Goal: Obtain resource: Obtain resource

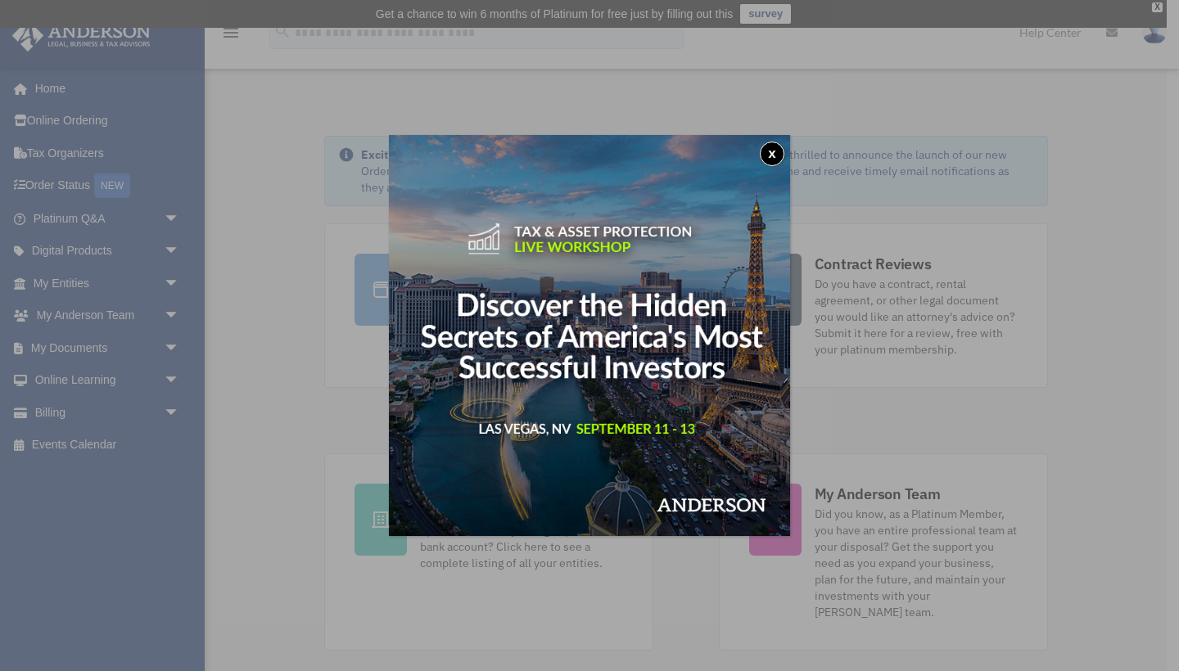
click at [767, 161] on button "x" at bounding box center [772, 154] width 25 height 25
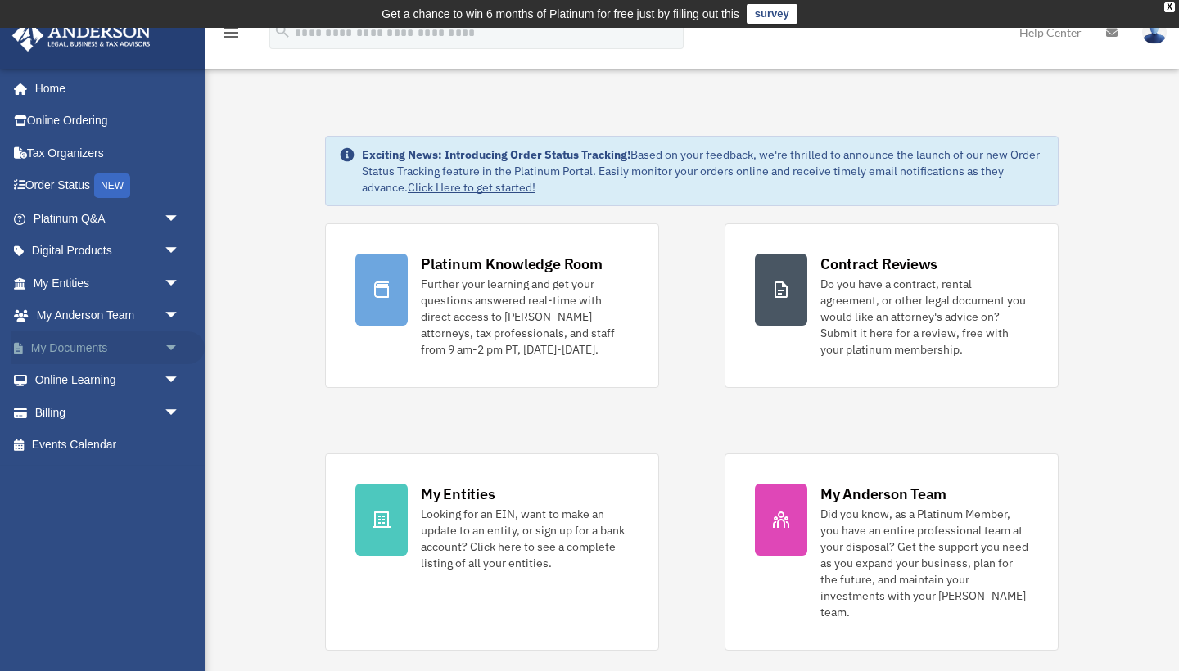
click at [169, 341] on span "arrow_drop_down" at bounding box center [180, 348] width 33 height 34
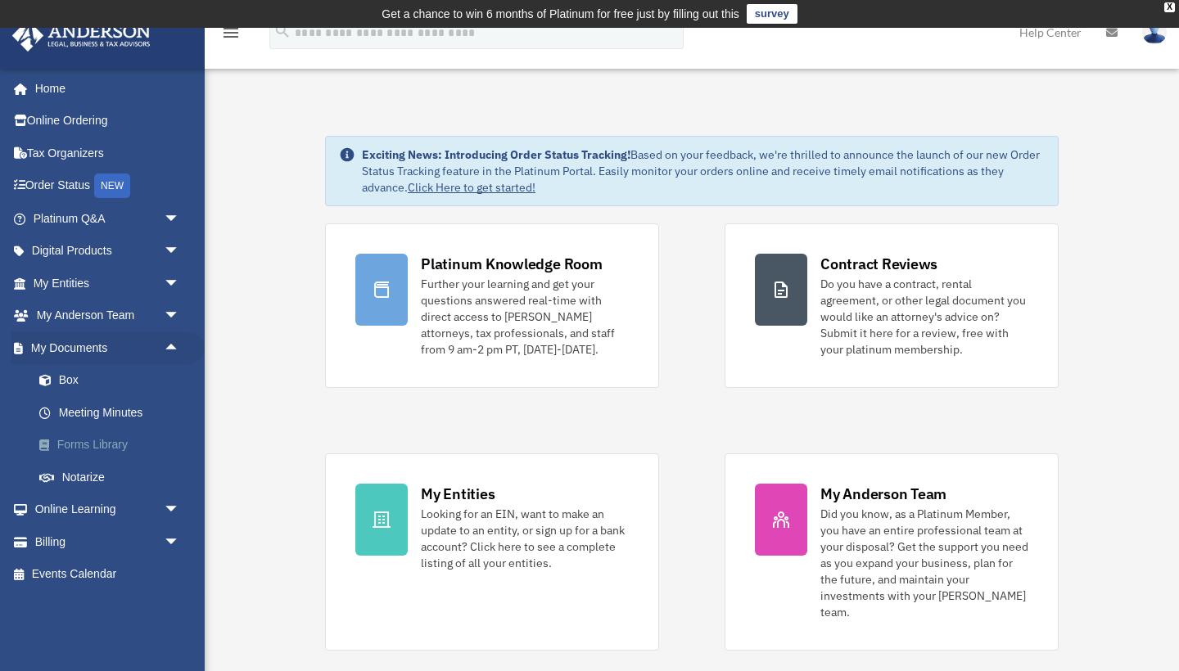
click at [96, 444] on link "Forms Library" at bounding box center [114, 445] width 182 height 33
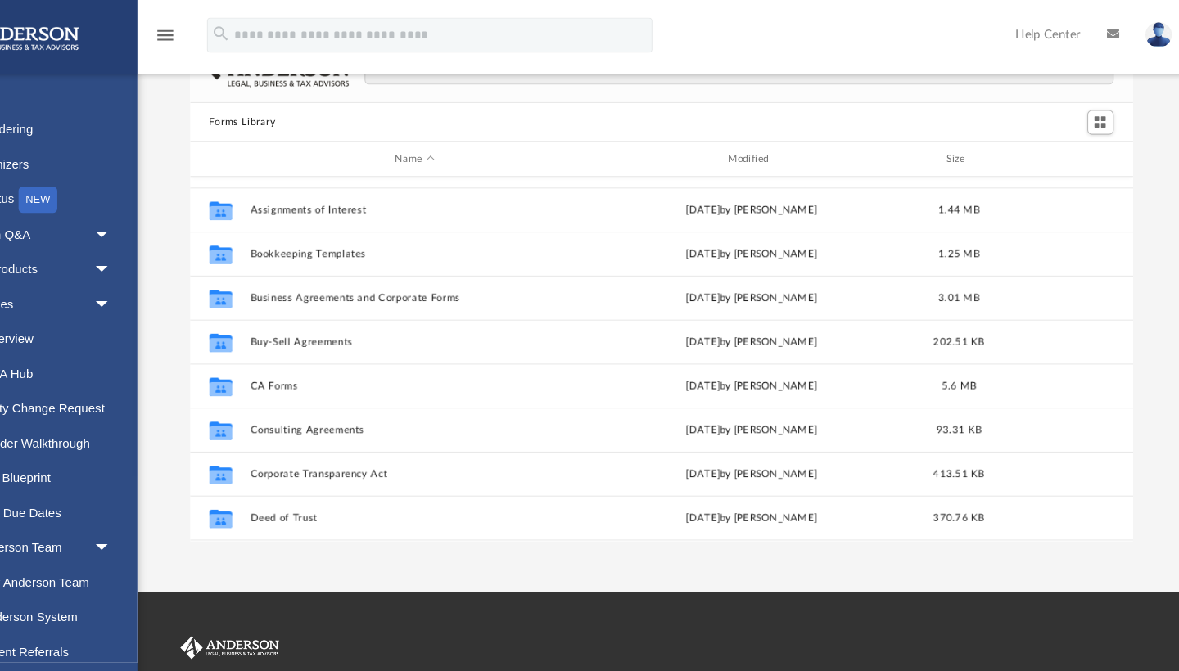
scroll to position [35, 0]
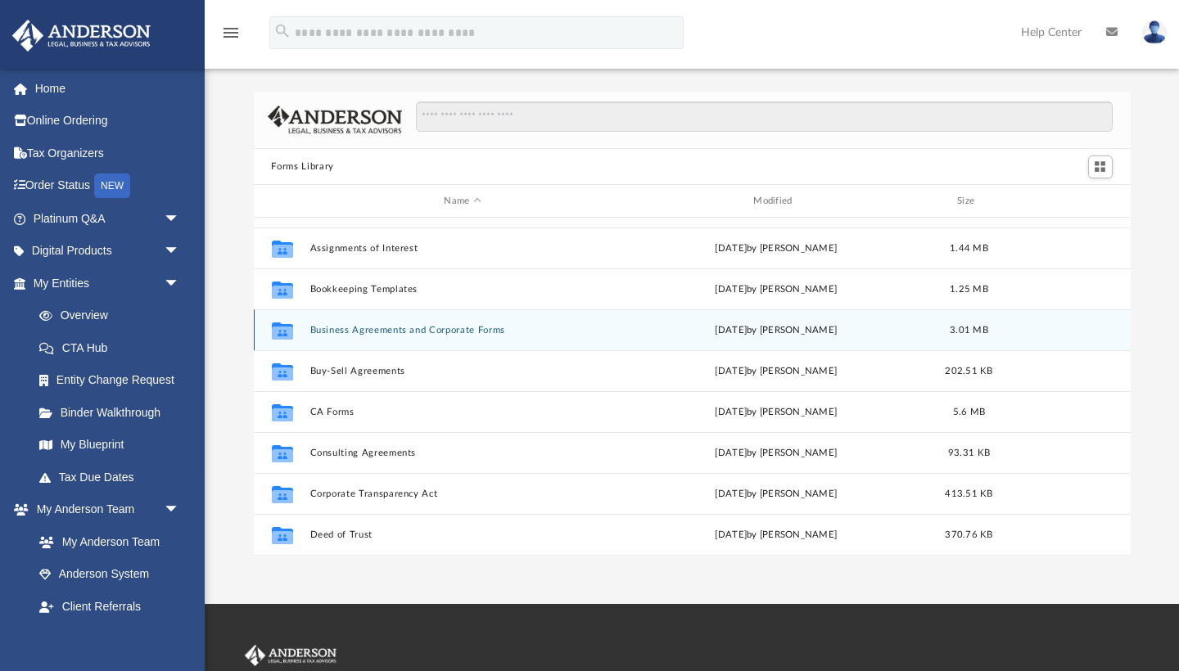
click at [498, 336] on div "Collaborated Folder Business Agreements and Corporate Forms Thu Jul 13 2023 by …" at bounding box center [692, 329] width 877 height 41
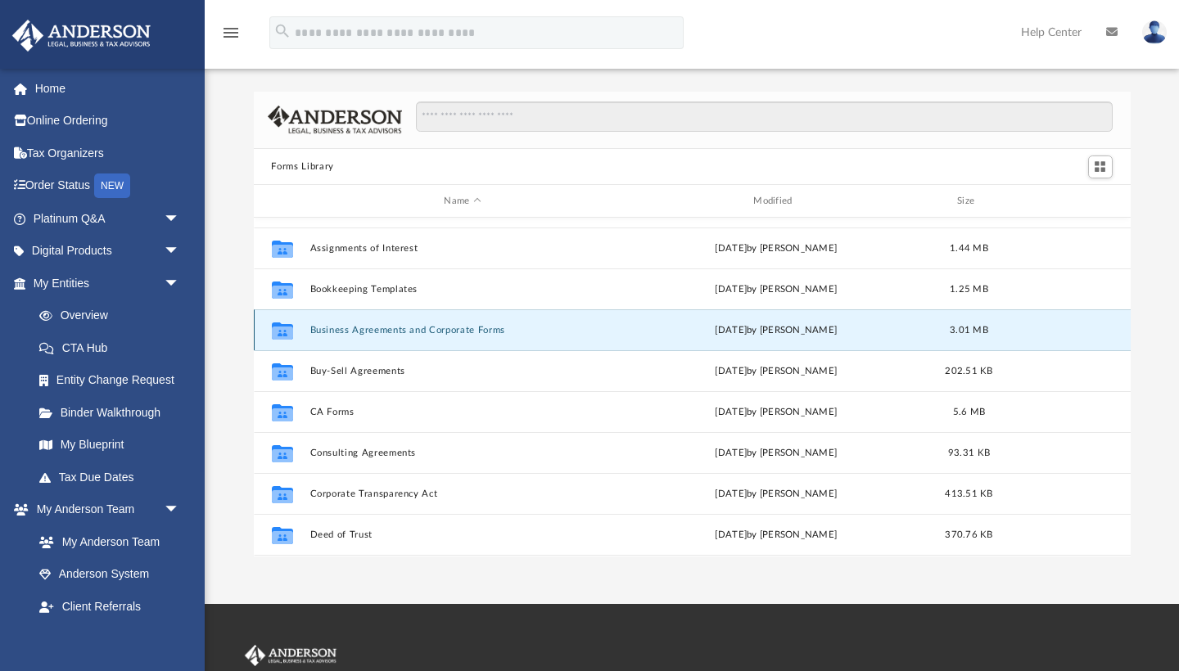
click at [494, 328] on button "Business Agreements and Corporate Forms" at bounding box center [462, 330] width 306 height 11
click at [395, 333] on button "Business Agreements and Corporate Forms" at bounding box center [462, 330] width 306 height 11
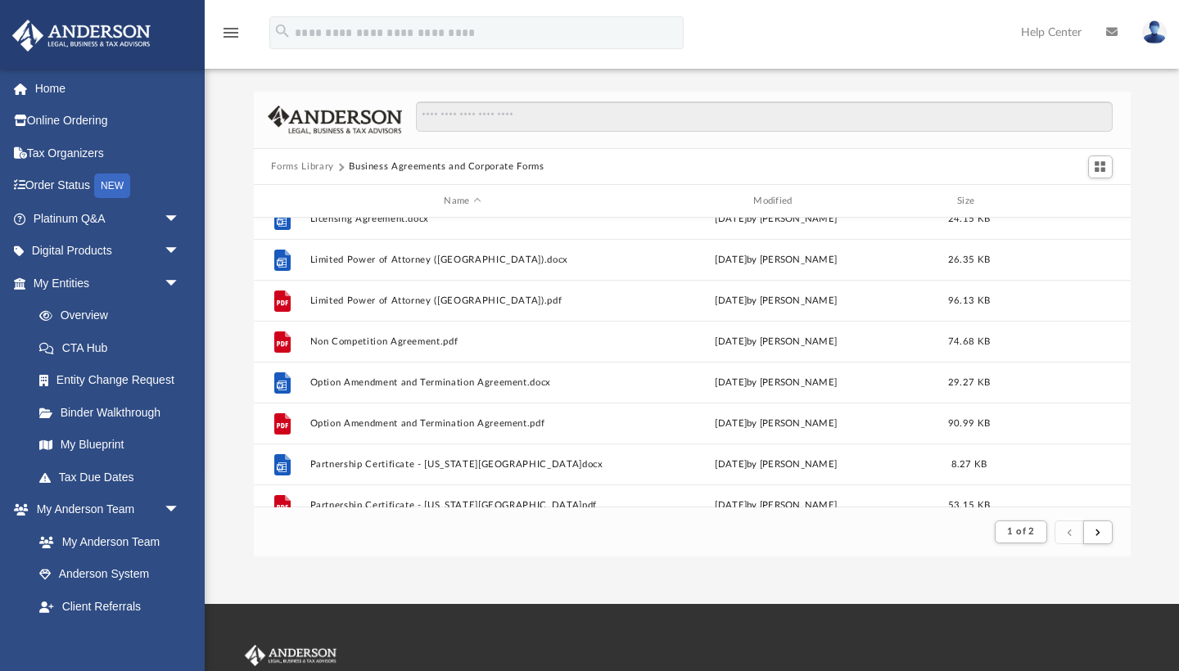
scroll to position [1430, 0]
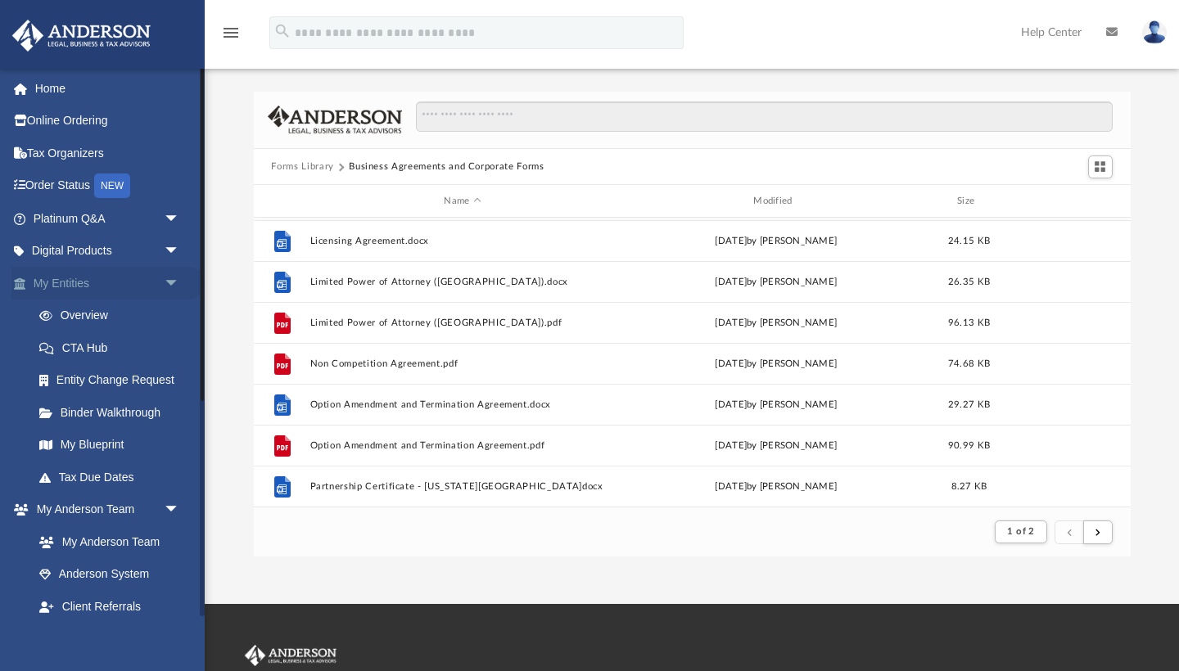
click at [171, 282] on span "arrow_drop_down" at bounding box center [180, 284] width 33 height 34
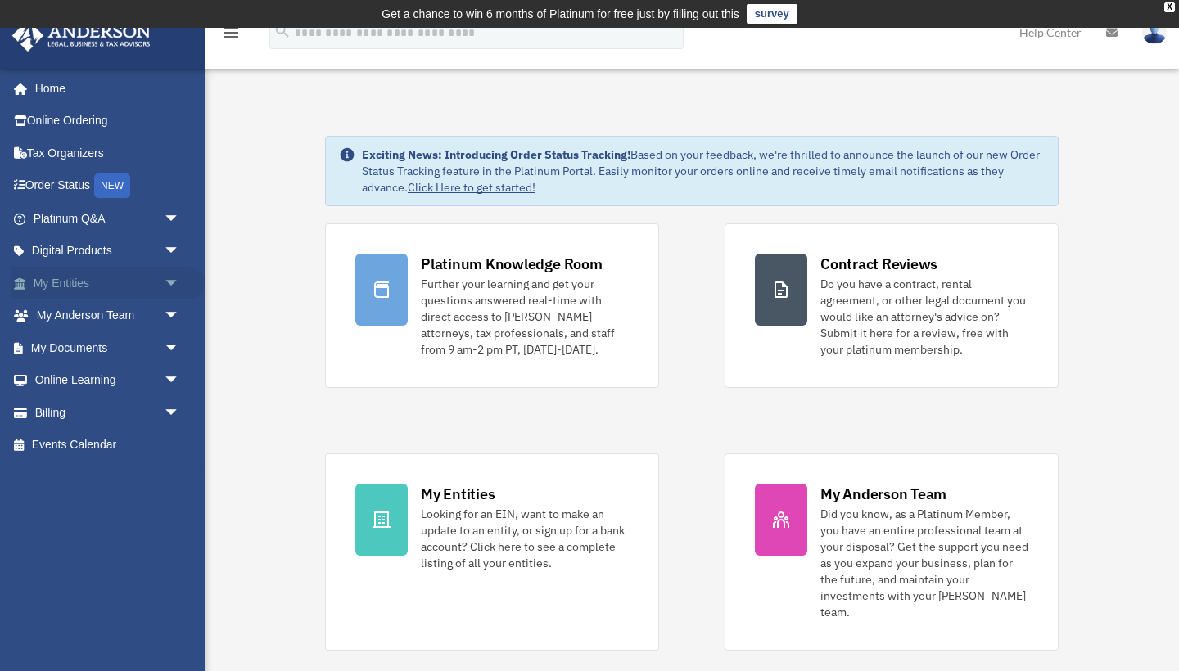
click at [169, 277] on span "arrow_drop_down" at bounding box center [180, 284] width 33 height 34
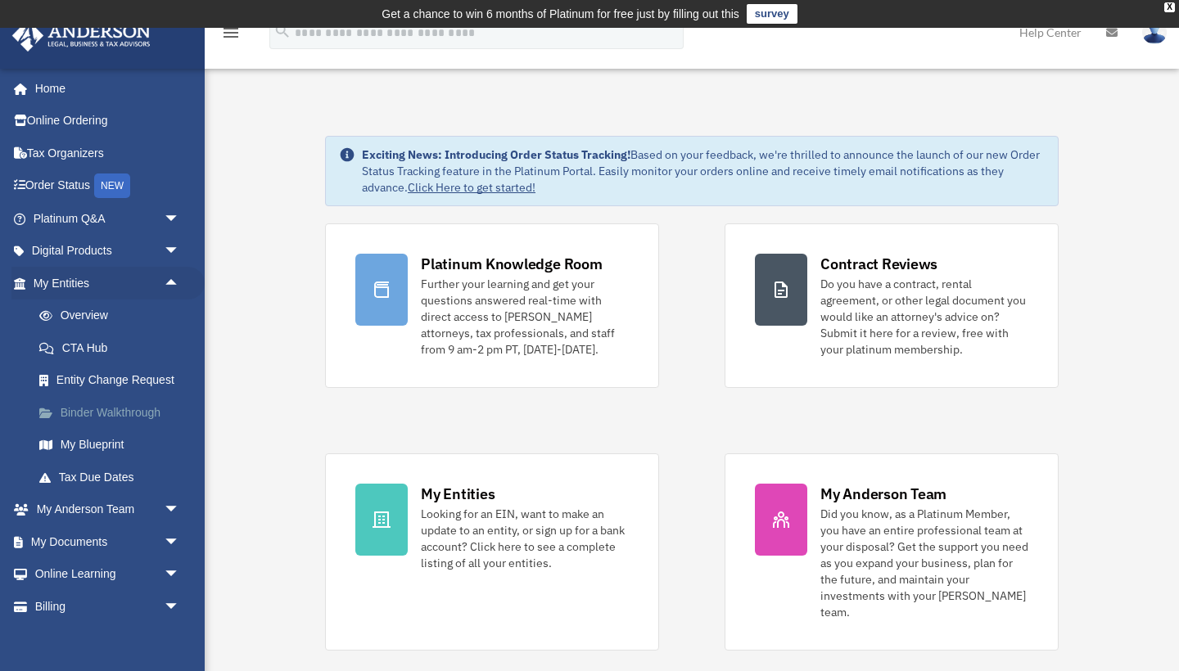
click at [108, 400] on link "Binder Walkthrough" at bounding box center [114, 412] width 182 height 33
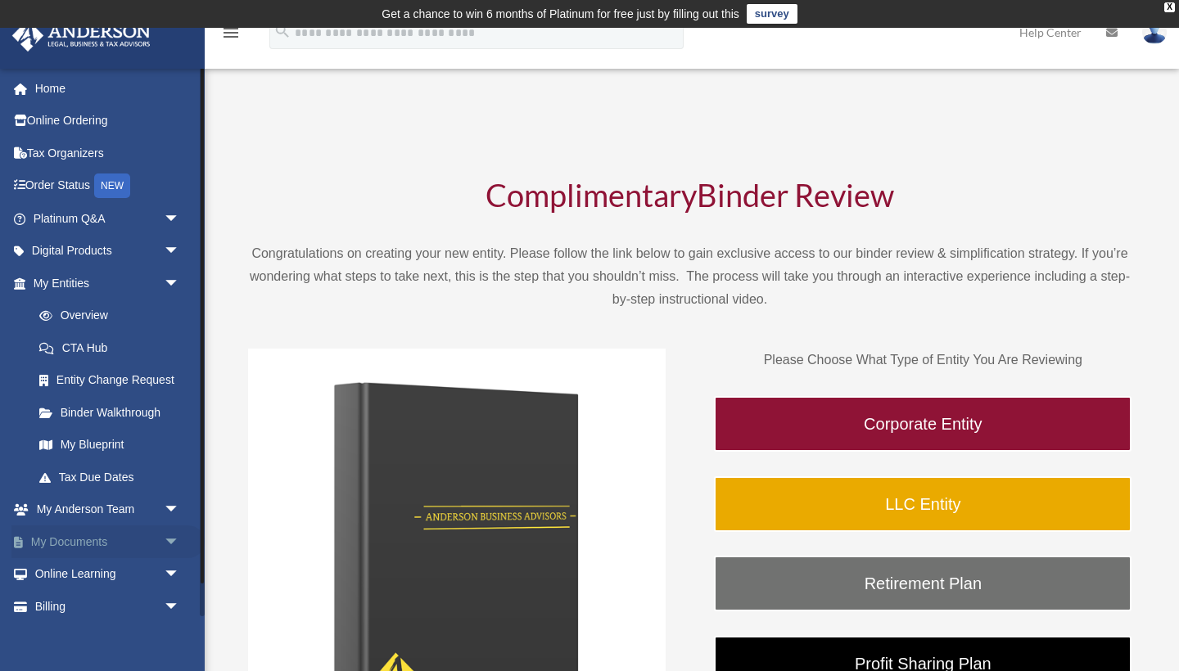
click at [175, 525] on span "arrow_drop_down" at bounding box center [180, 542] width 33 height 34
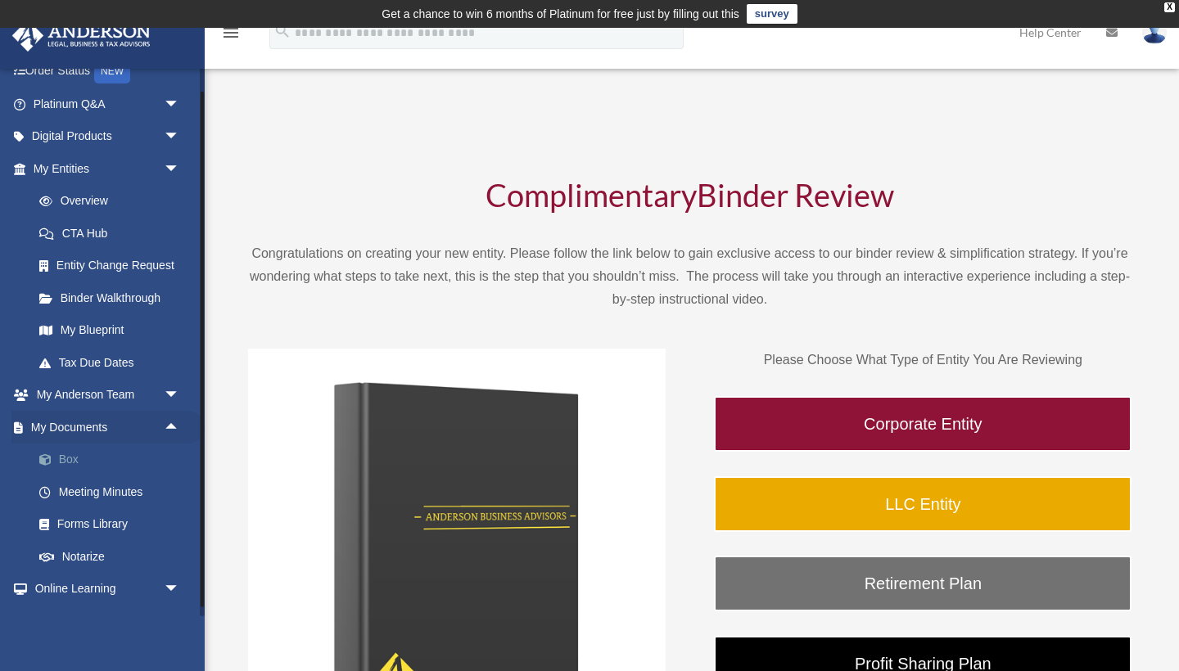
scroll to position [117, 0]
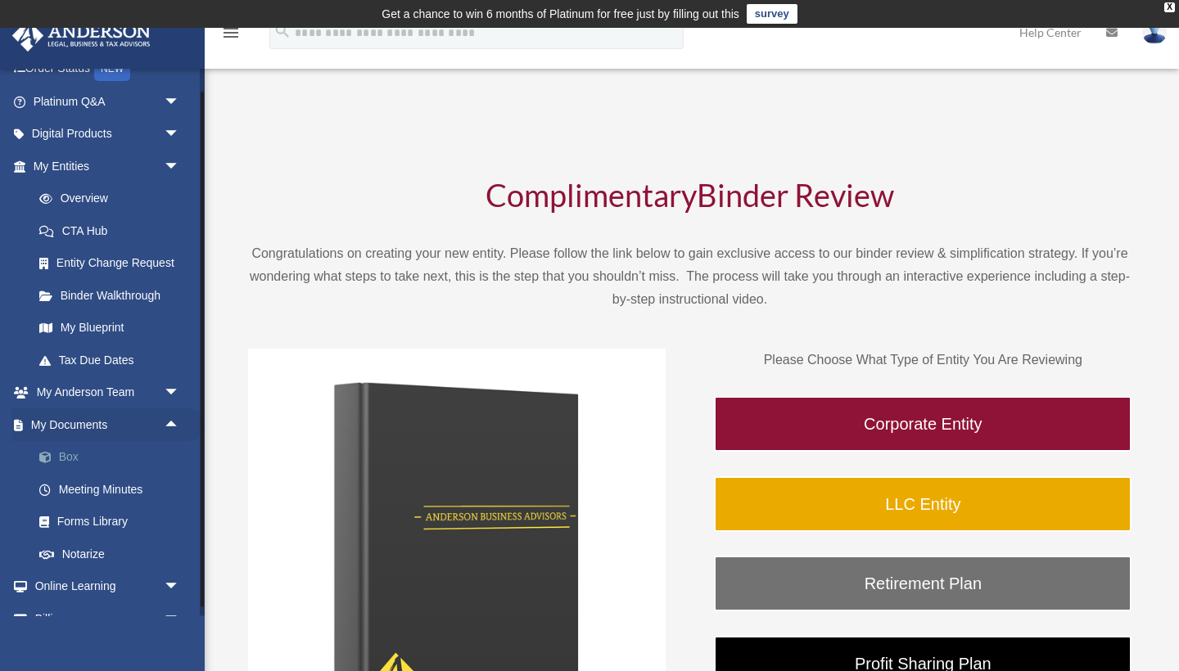
click at [76, 452] on link "Box" at bounding box center [114, 457] width 182 height 33
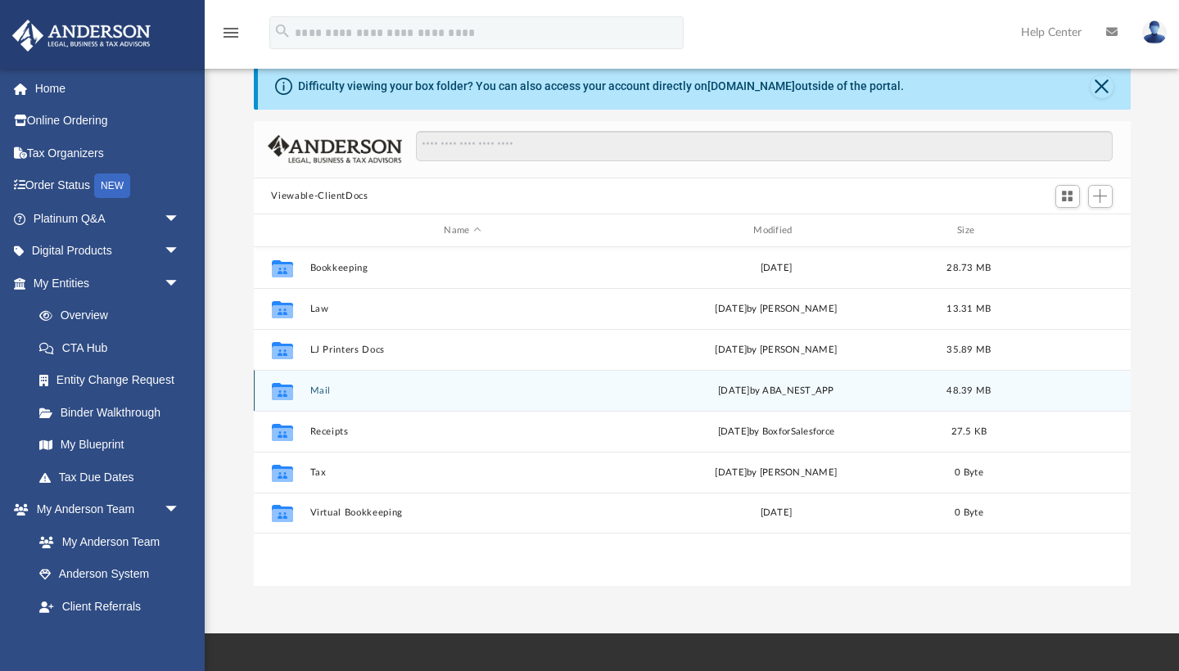
scroll to position [60, 0]
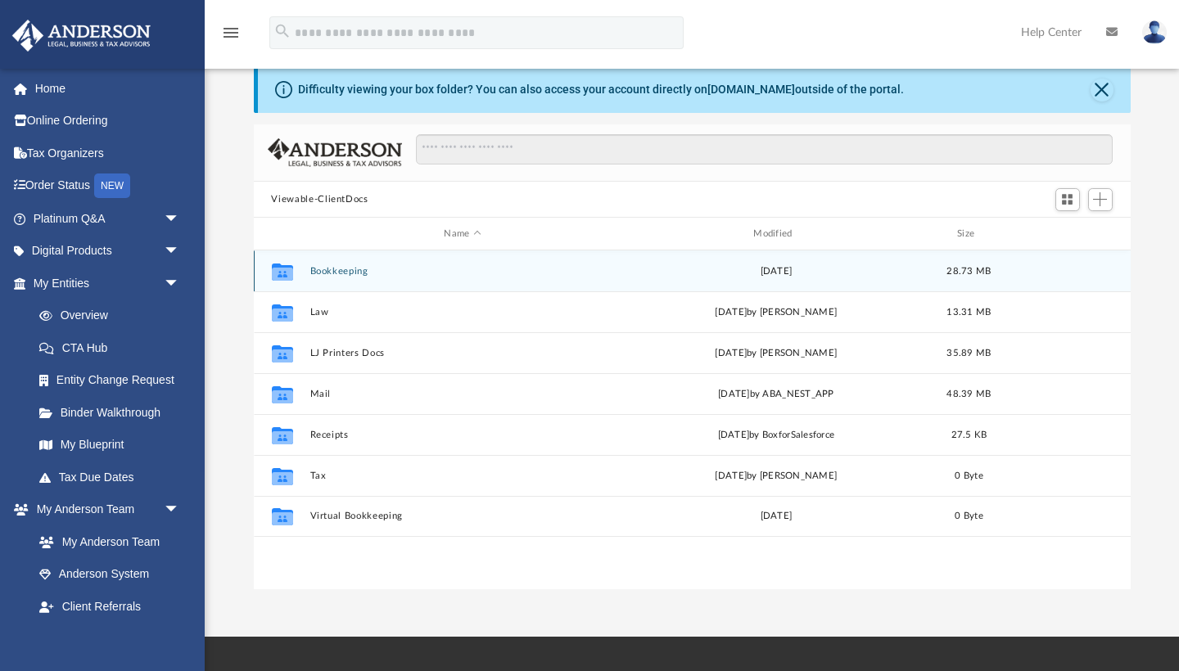
click at [351, 266] on button "Bookkeeping" at bounding box center [462, 271] width 306 height 11
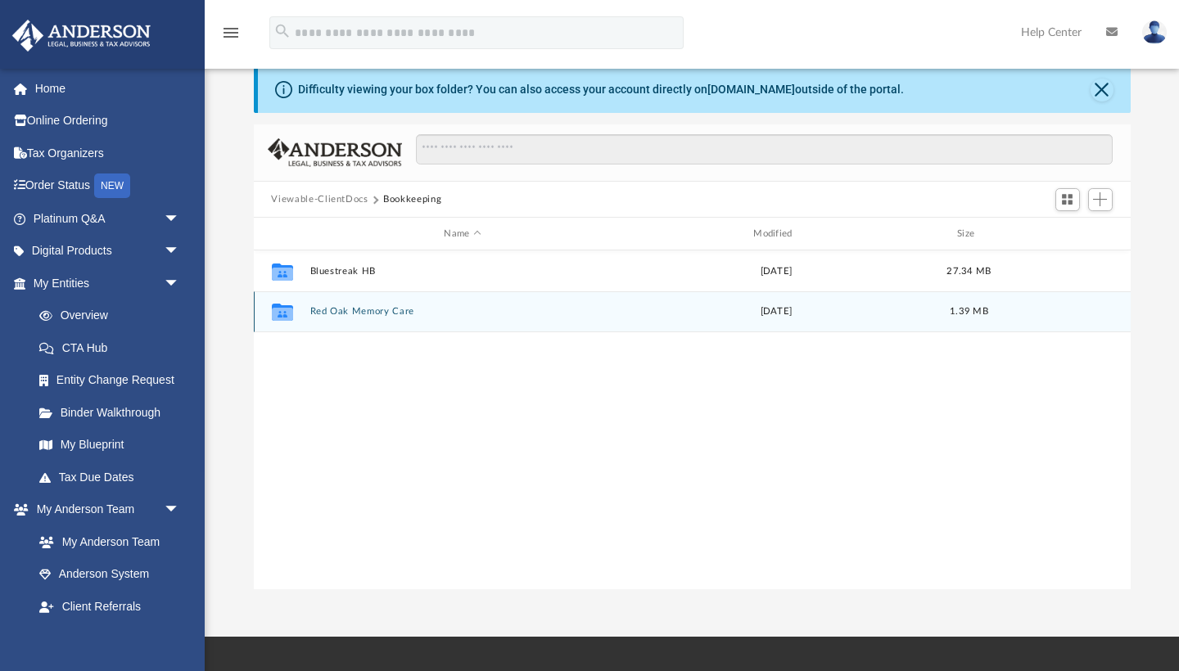
click at [353, 312] on button "Red Oak Memory Care" at bounding box center [462, 312] width 306 height 11
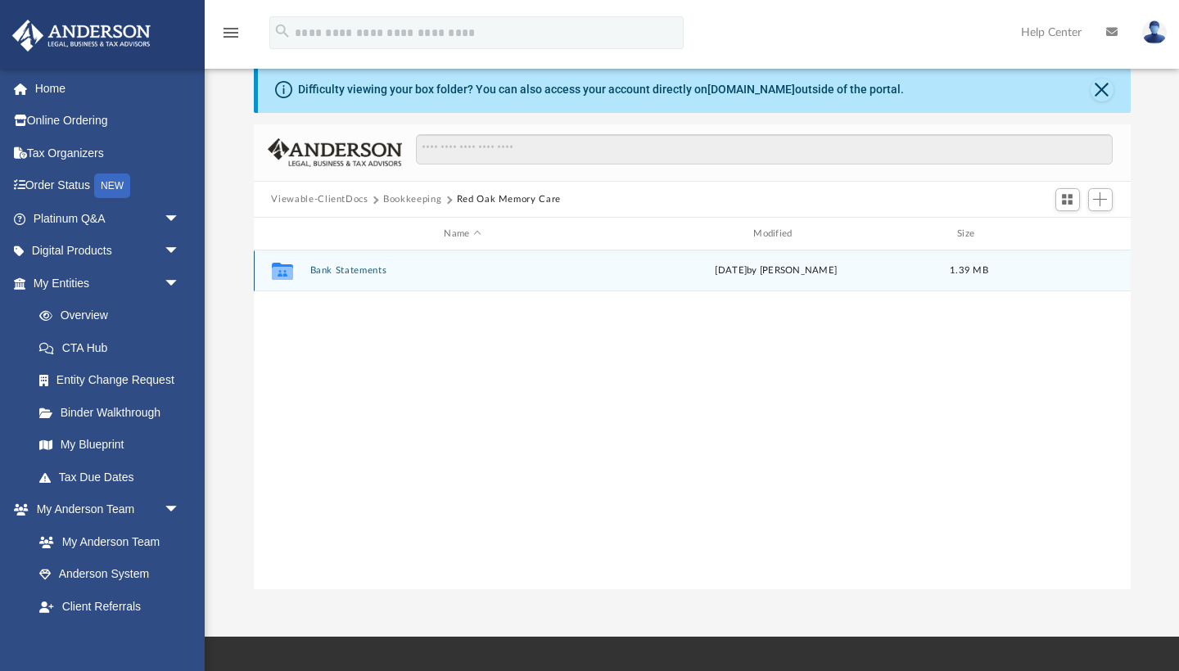
click at [368, 273] on button "Bank Statements" at bounding box center [462, 271] width 306 height 11
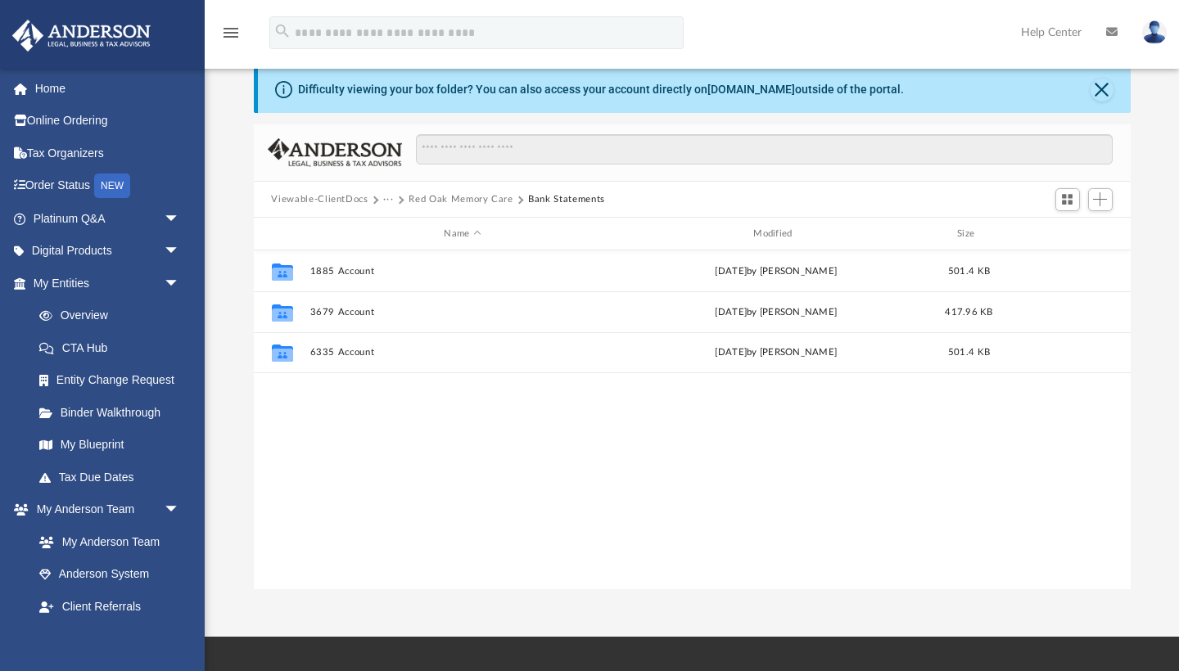
click at [326, 193] on button "Viewable-ClientDocs" at bounding box center [319, 199] width 97 height 15
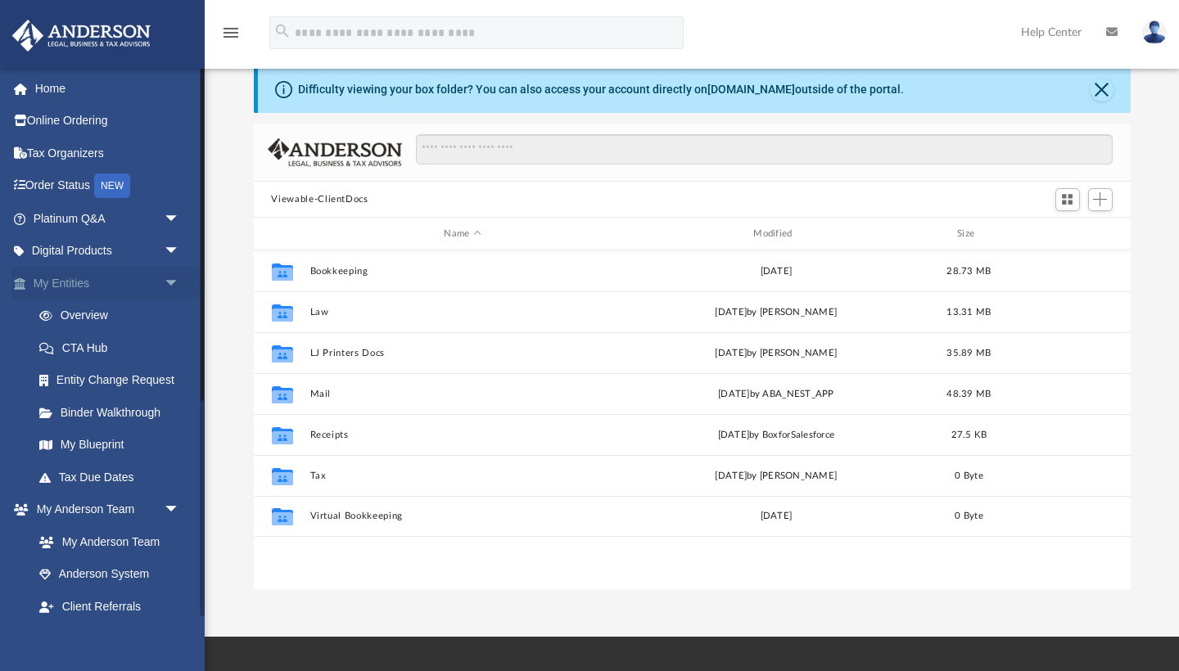
click at [170, 275] on span "arrow_drop_down" at bounding box center [180, 284] width 33 height 34
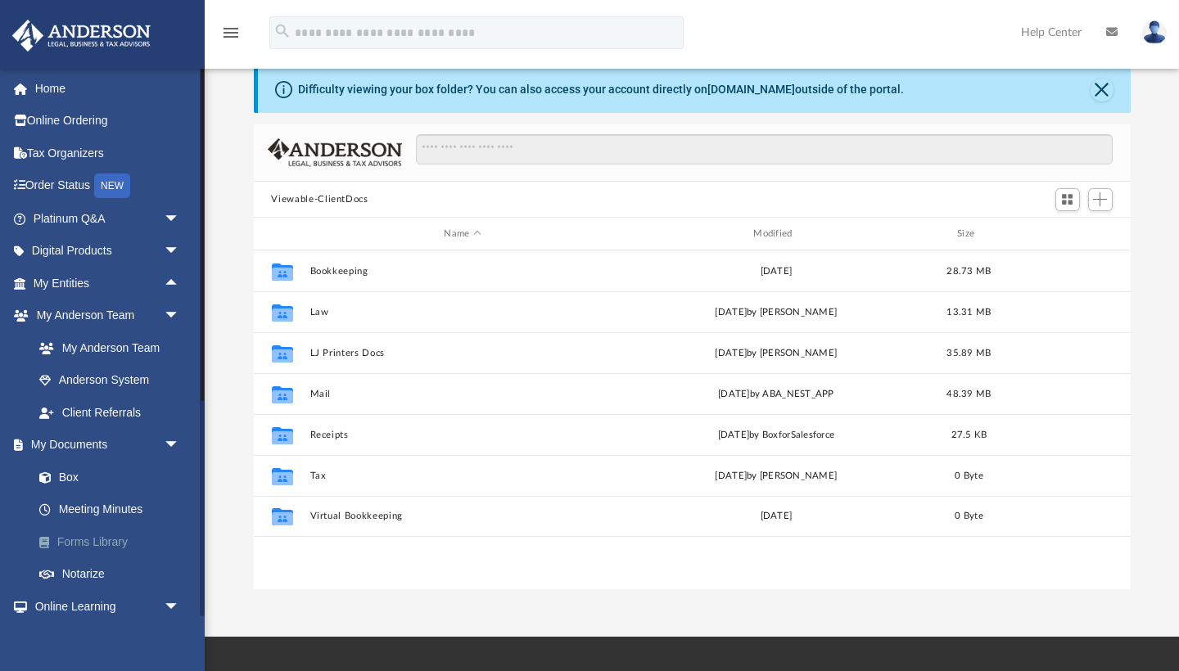
click at [105, 526] on link "Forms Library" at bounding box center [114, 541] width 182 height 33
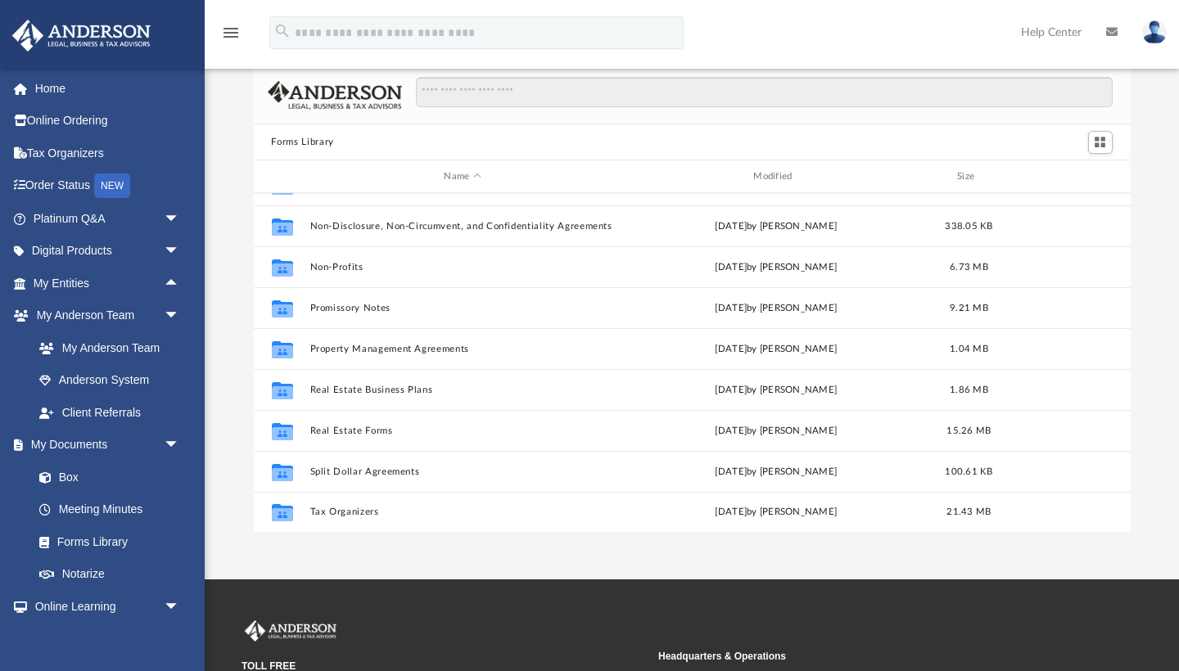
scroll to position [888, 0]
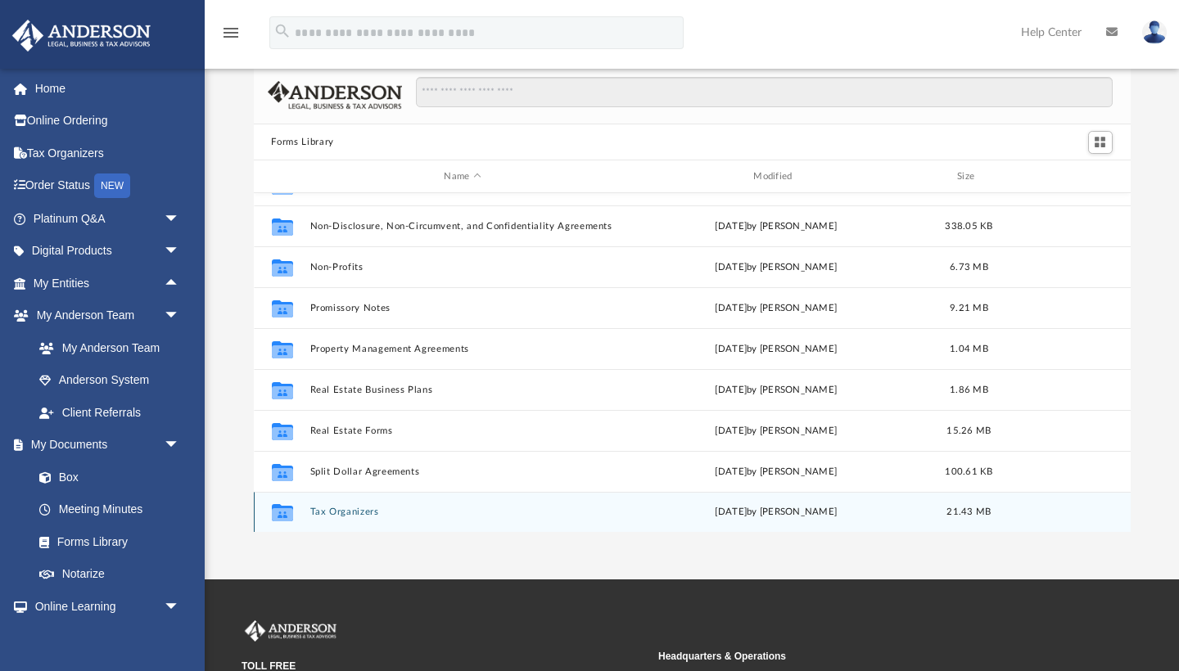
click at [364, 510] on button "Tax Organizers" at bounding box center [462, 512] width 306 height 11
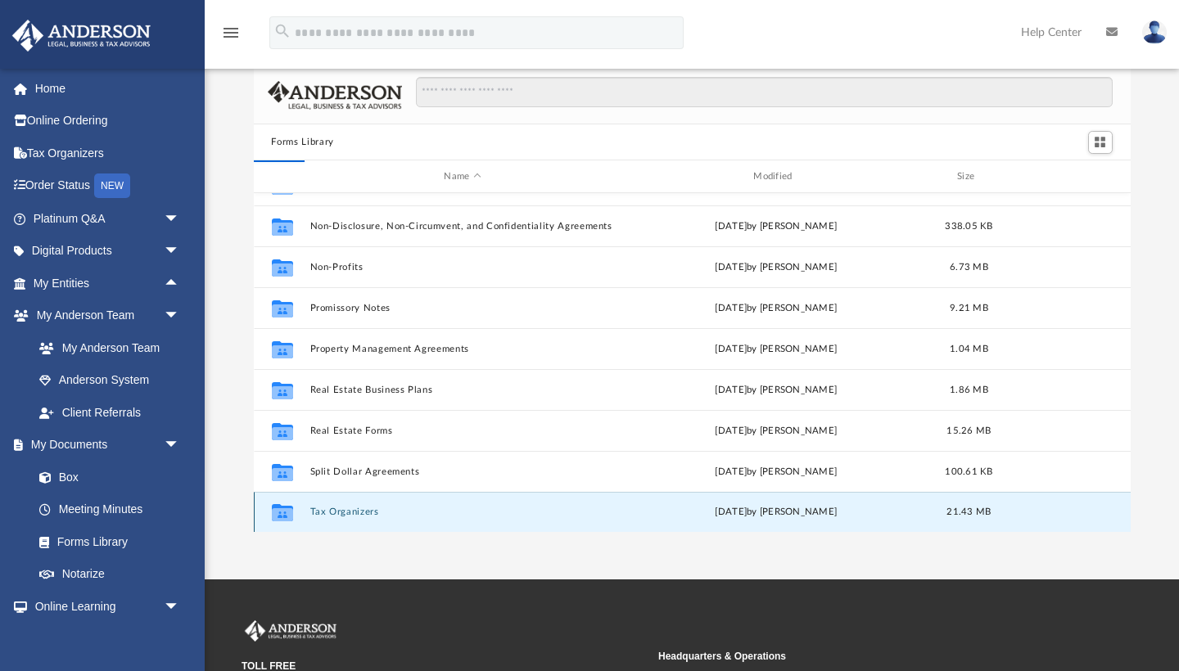
scroll to position [0, 0]
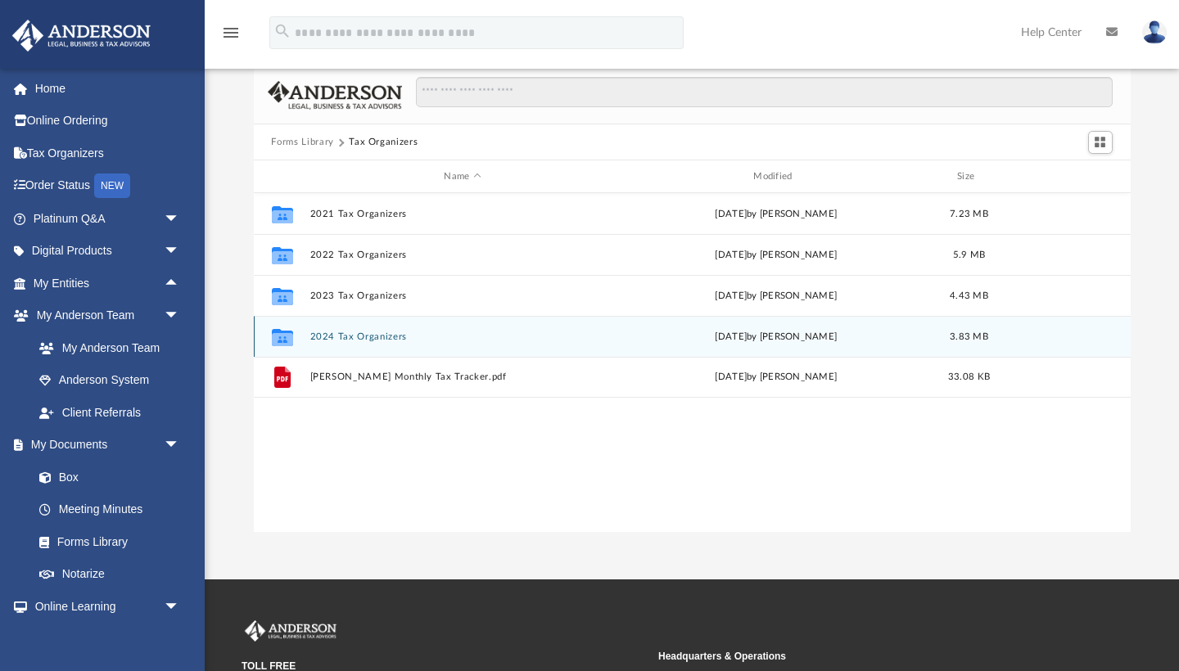
click at [390, 341] on button "2024 Tax Organizers" at bounding box center [462, 336] width 306 height 11
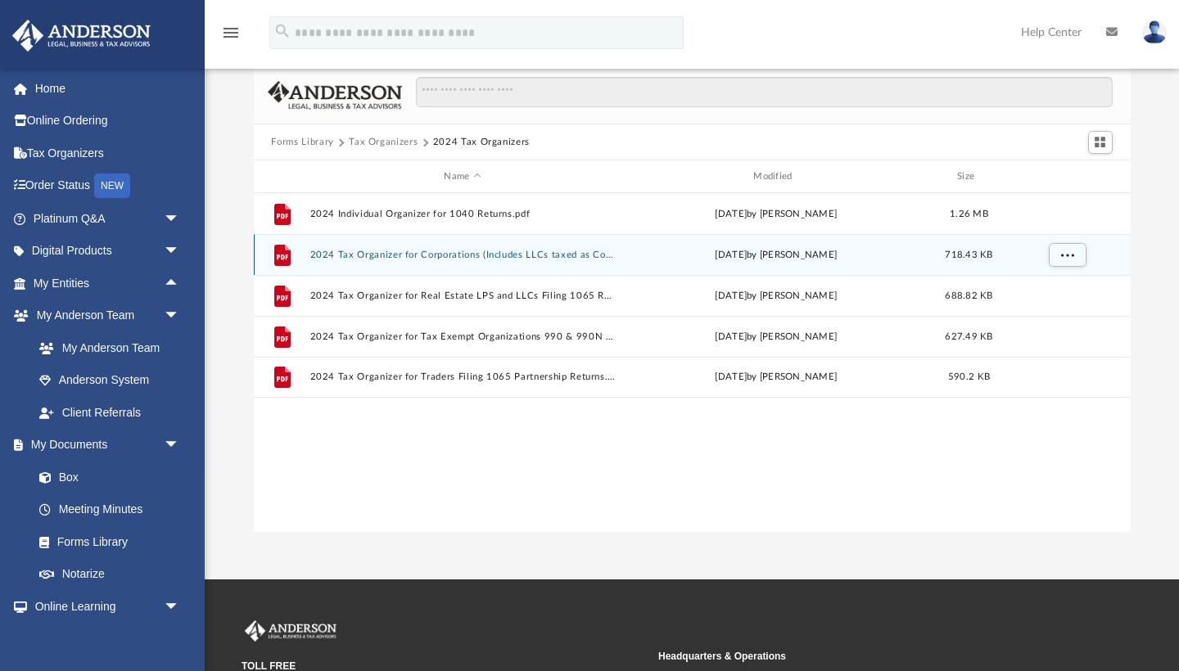
click at [427, 258] on button "2024 Tax Organizer for Corporations (Includes LLCs taxed as Corporations) 1120 …" at bounding box center [462, 255] width 306 height 11
